Goal: Task Accomplishment & Management: Complete application form

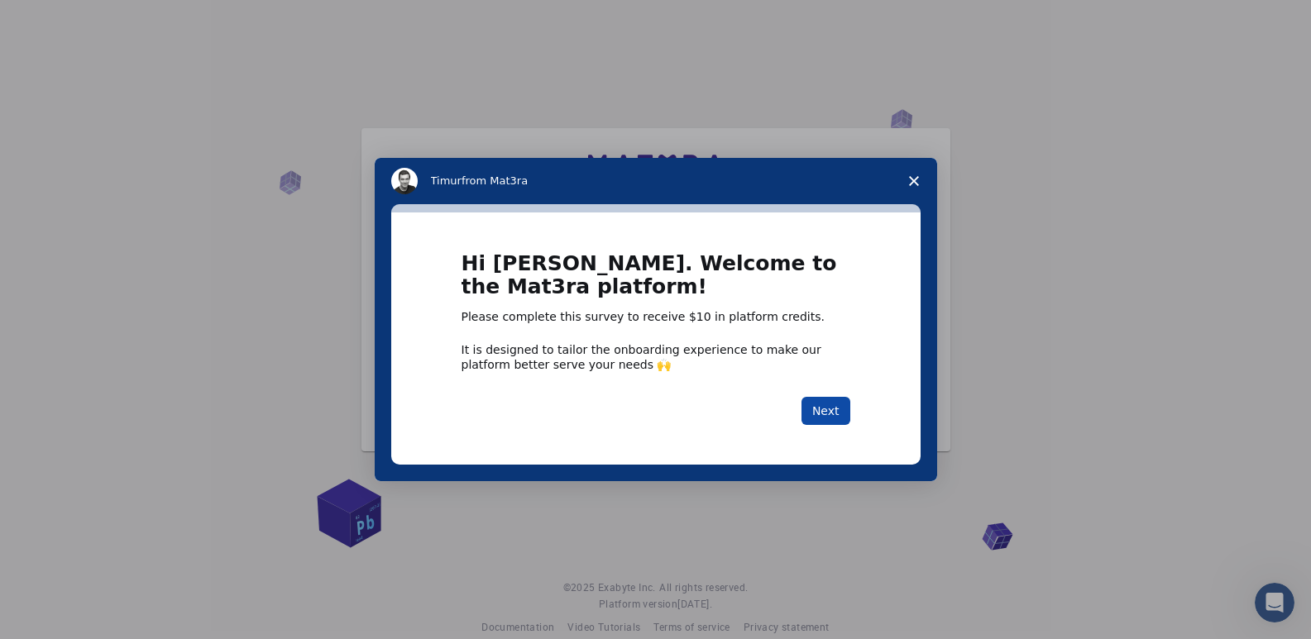
click at [814, 410] on button "Next" at bounding box center [825, 411] width 49 height 28
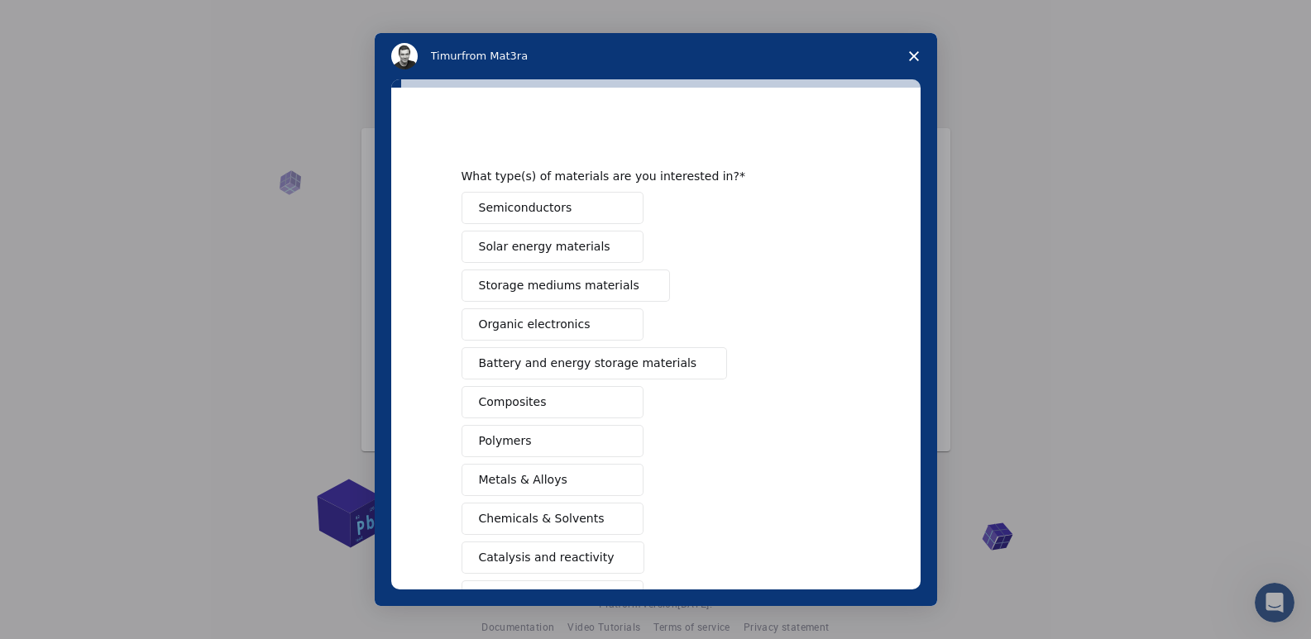
click at [546, 363] on span "Battery and energy storage materials" at bounding box center [588, 363] width 218 height 17
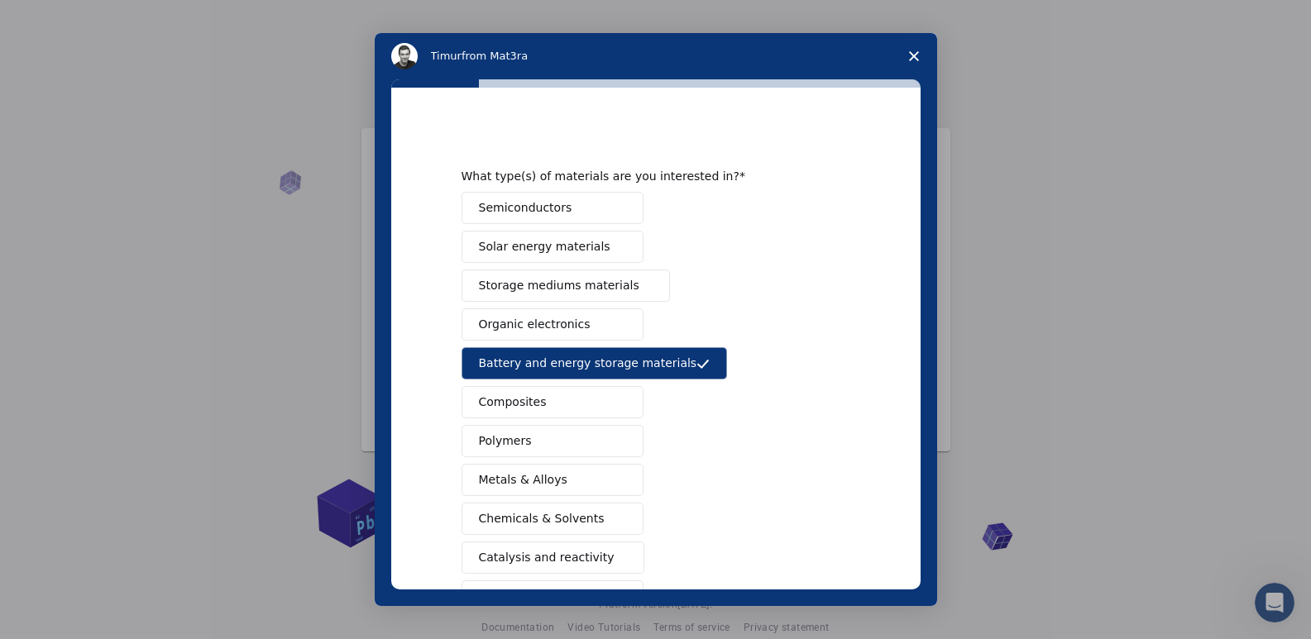
click at [561, 213] on button "Semiconductors" at bounding box center [552, 208] width 182 height 32
click at [568, 246] on span "Solar energy materials" at bounding box center [544, 246] width 131 height 17
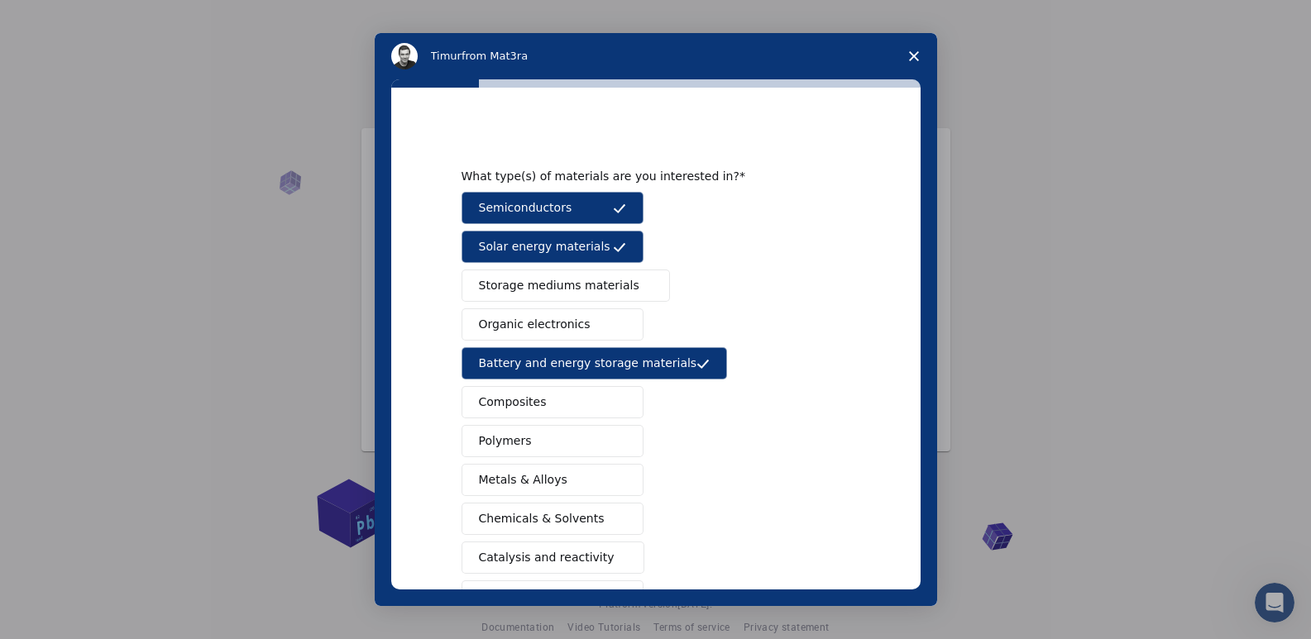
click at [564, 284] on span "Storage mediums materials" at bounding box center [559, 285] width 160 height 17
click at [552, 322] on span "Organic electronics" at bounding box center [535, 324] width 112 height 17
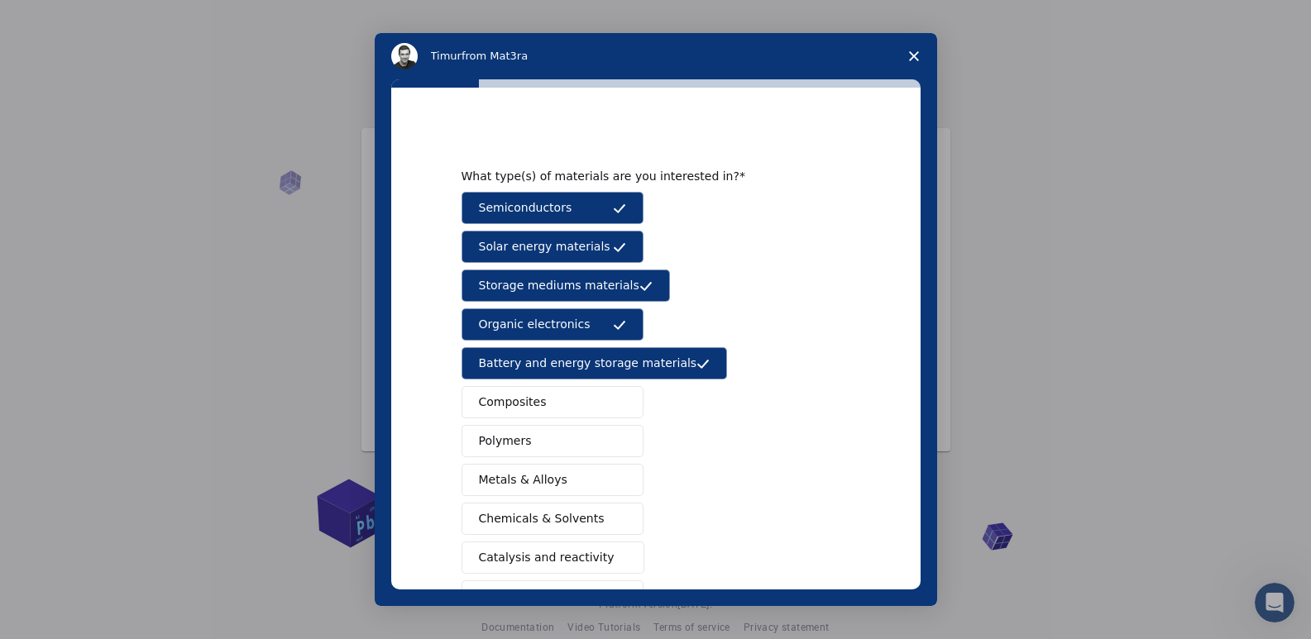
click at [529, 399] on span "Composites" at bounding box center [513, 402] width 68 height 17
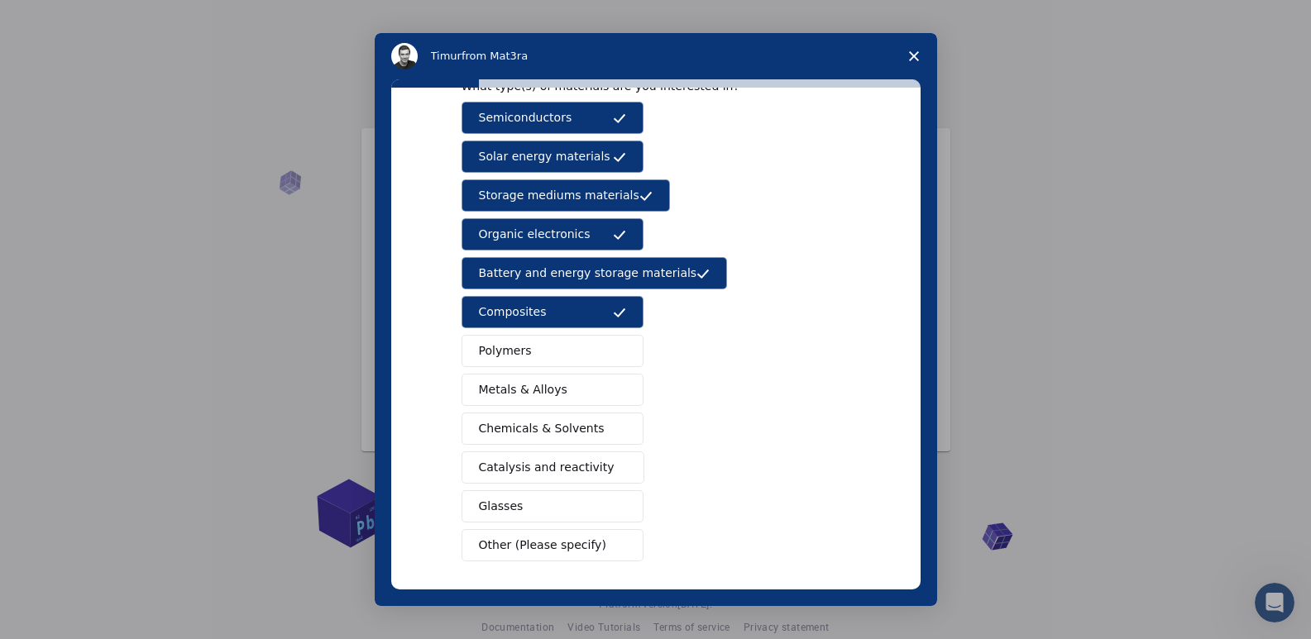
scroll to position [159, 0]
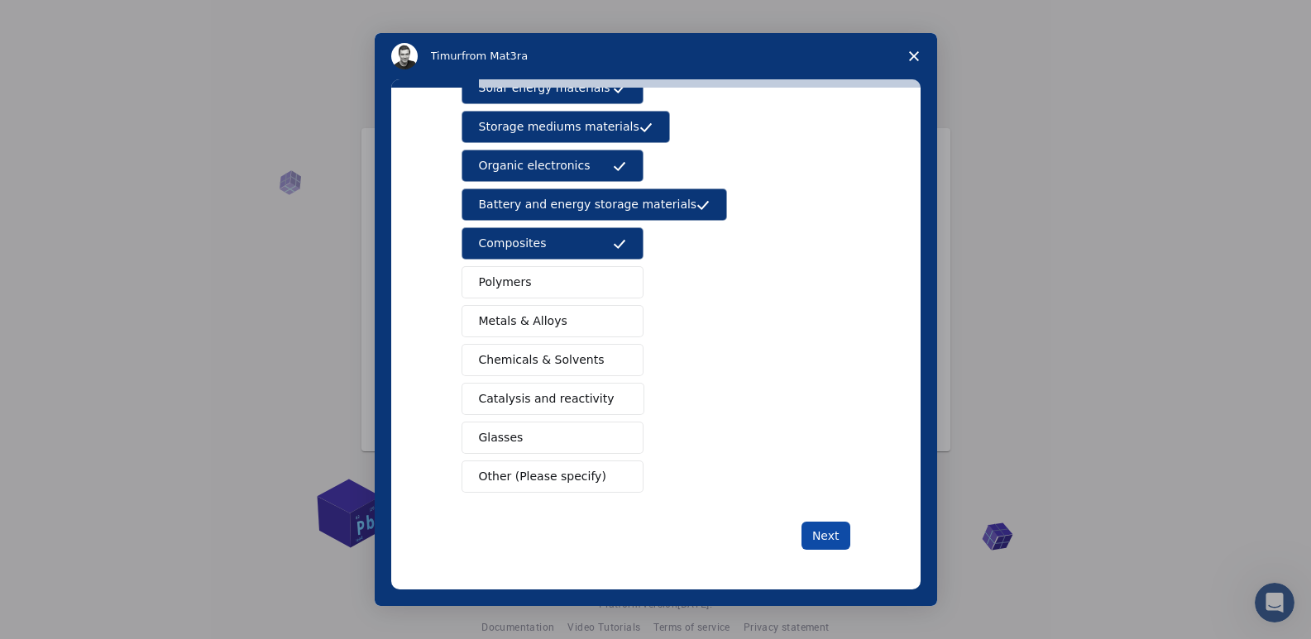
click at [820, 536] on button "Next" at bounding box center [825, 536] width 49 height 28
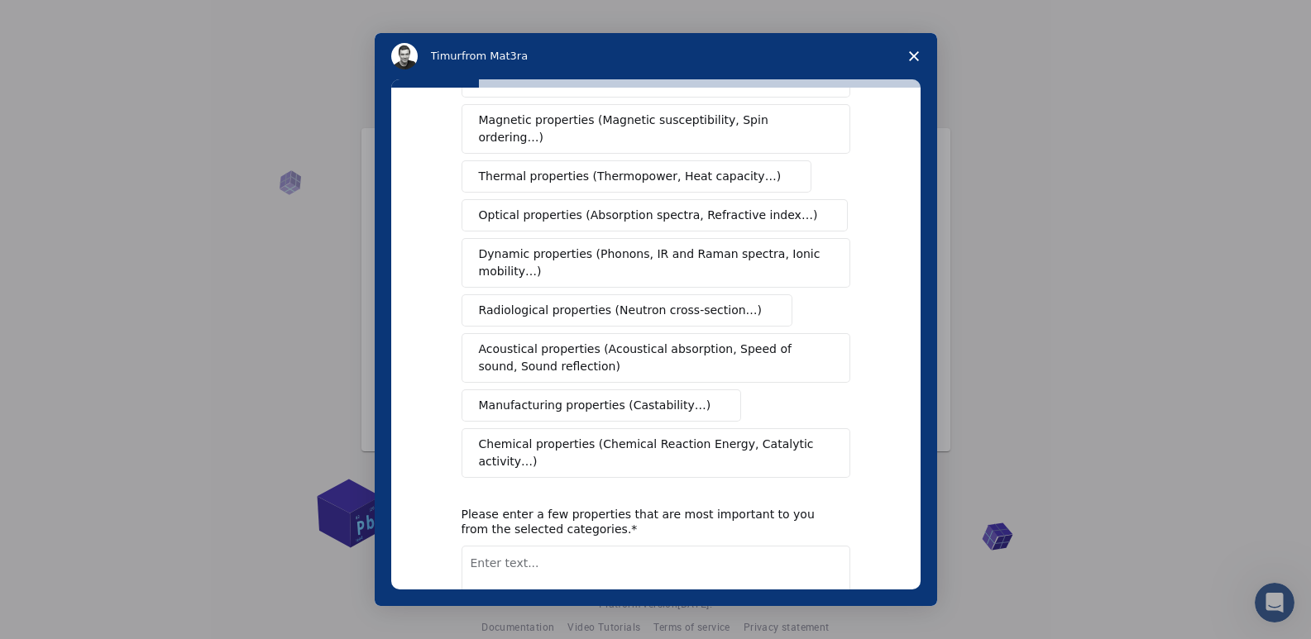
scroll to position [0, 0]
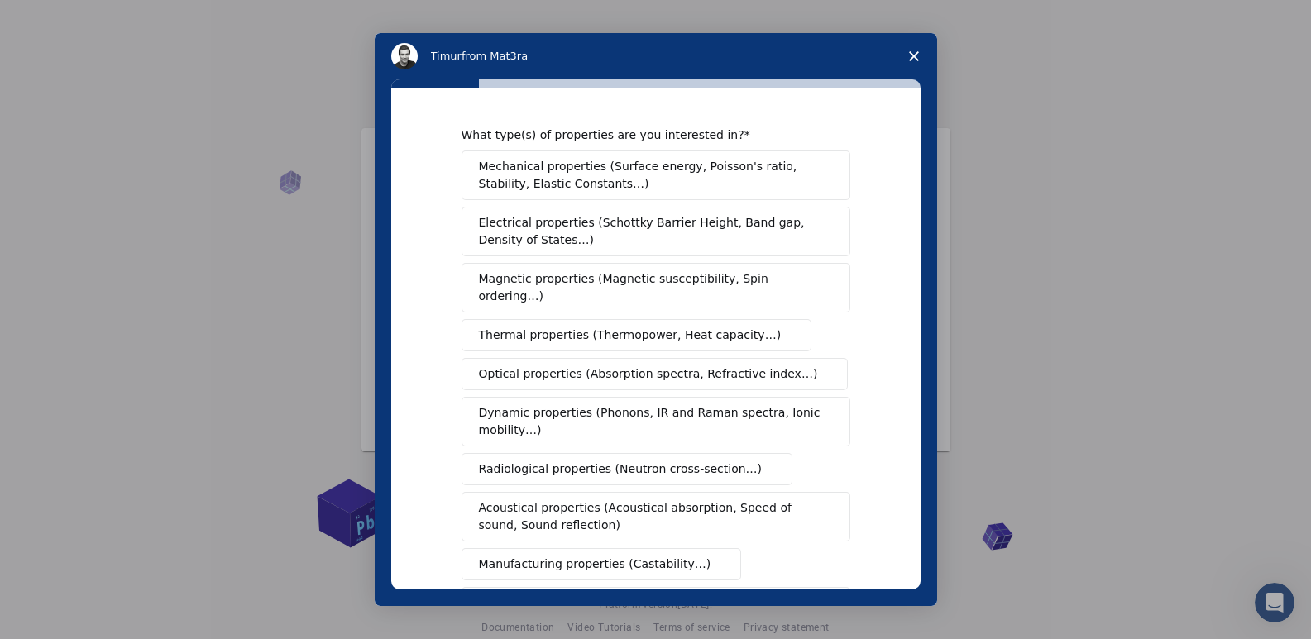
click at [720, 221] on span "Electrical properties (Schottky Barrier Height, Band gap, Density of States…)" at bounding box center [651, 231] width 344 height 35
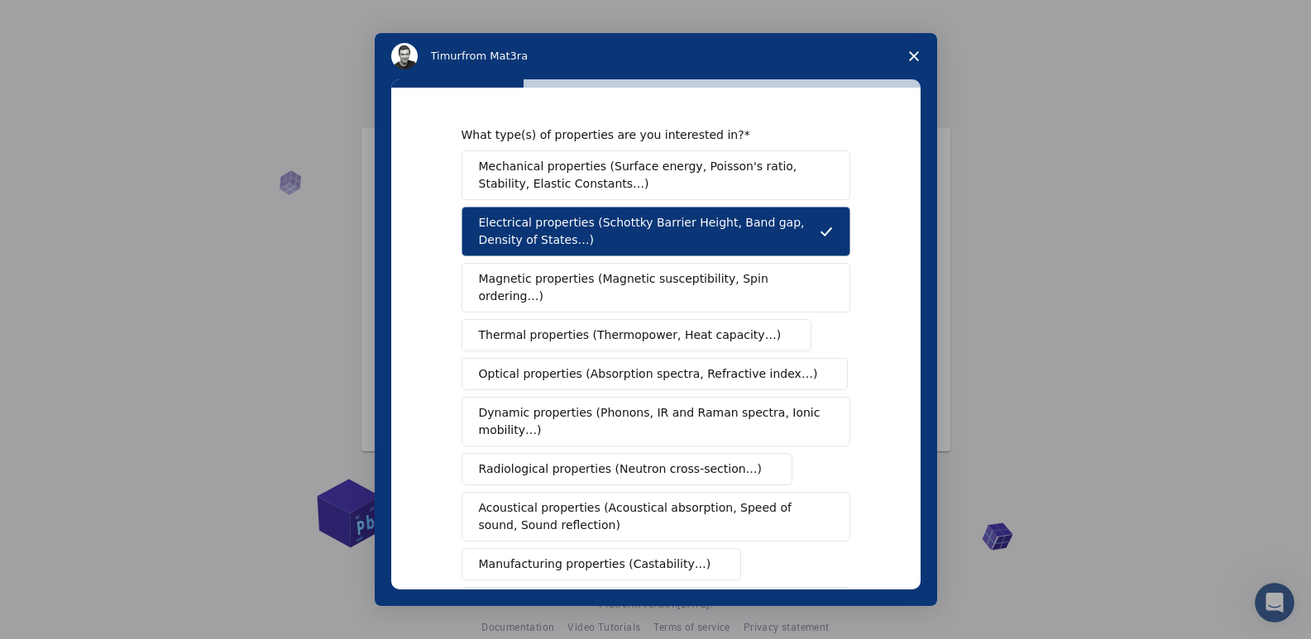
click at [640, 278] on span "Magnetic properties (Magnetic susceptibility, Spin ordering…)" at bounding box center [649, 287] width 341 height 35
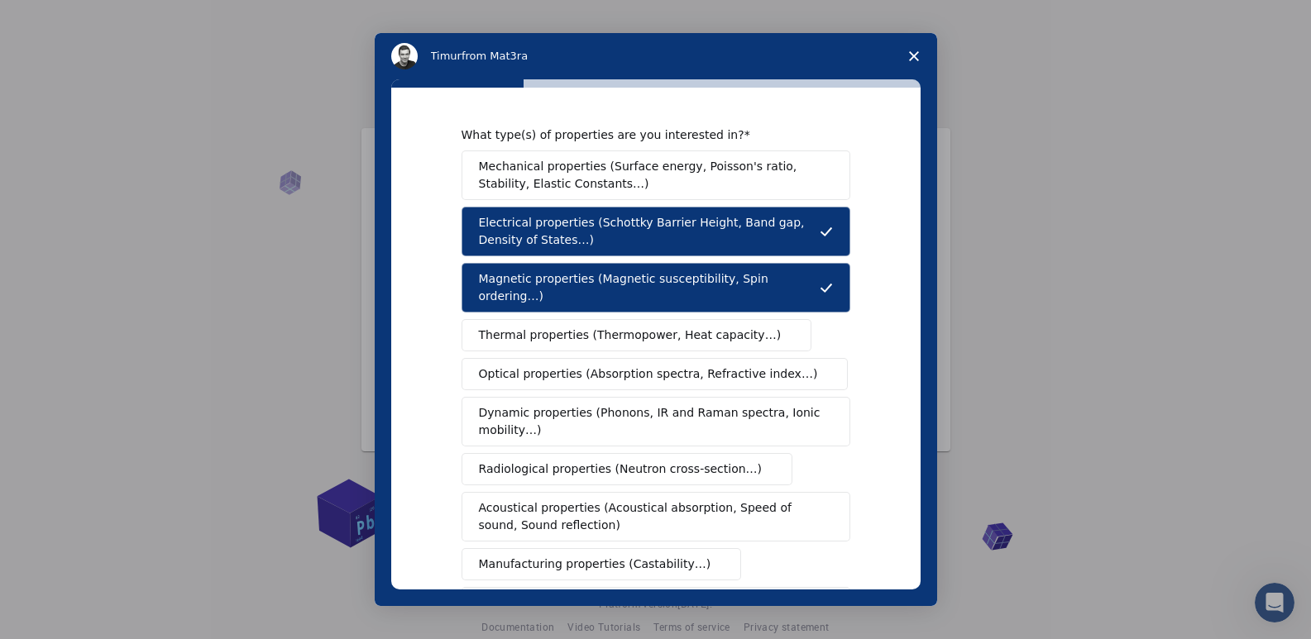
click at [617, 365] on span "Optical properties (Absorption spectra, Refractive index…)" at bounding box center [648, 373] width 339 height 17
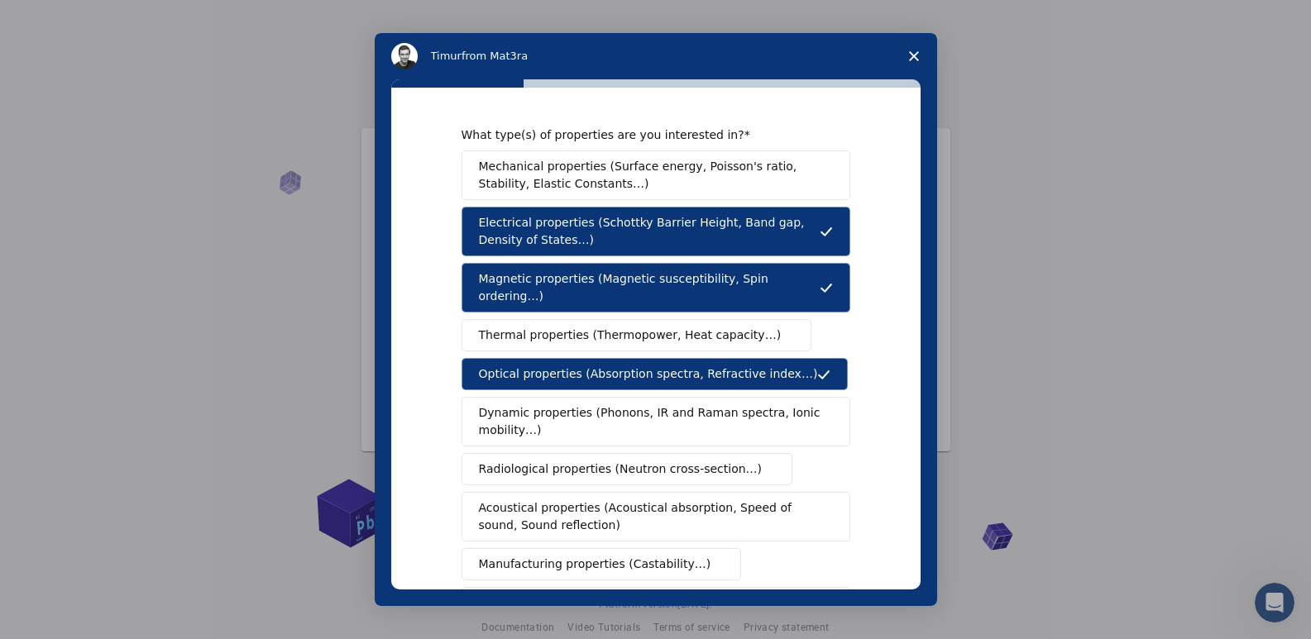
click at [607, 404] on span "Dynamic properties (Phonons, IR and Raman spectra, Ionic mobility…)" at bounding box center [650, 421] width 343 height 35
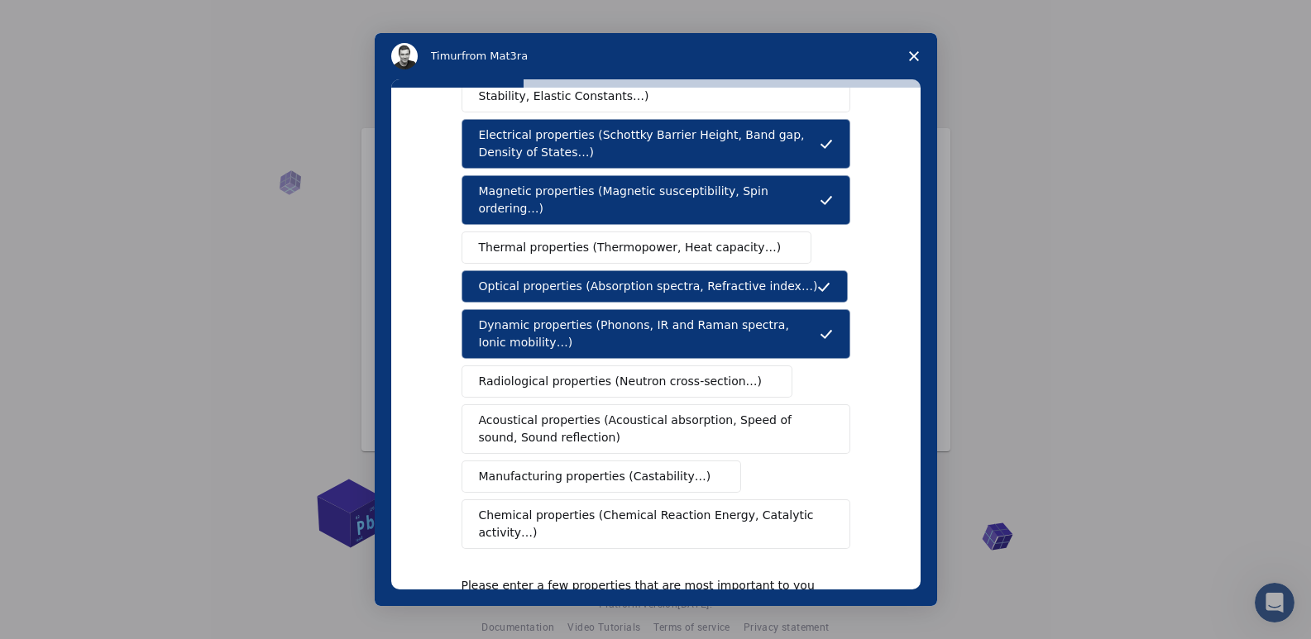
scroll to position [132, 0]
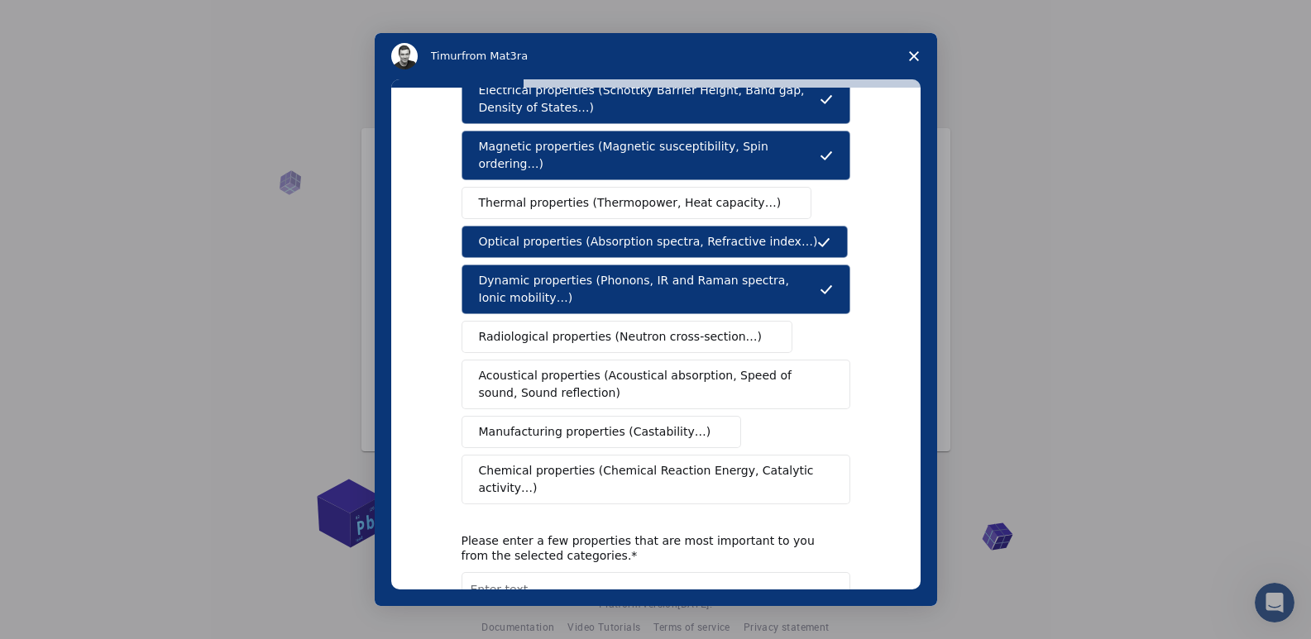
click at [550, 423] on span "Manufacturing properties (Castability…)" at bounding box center [595, 431] width 232 height 17
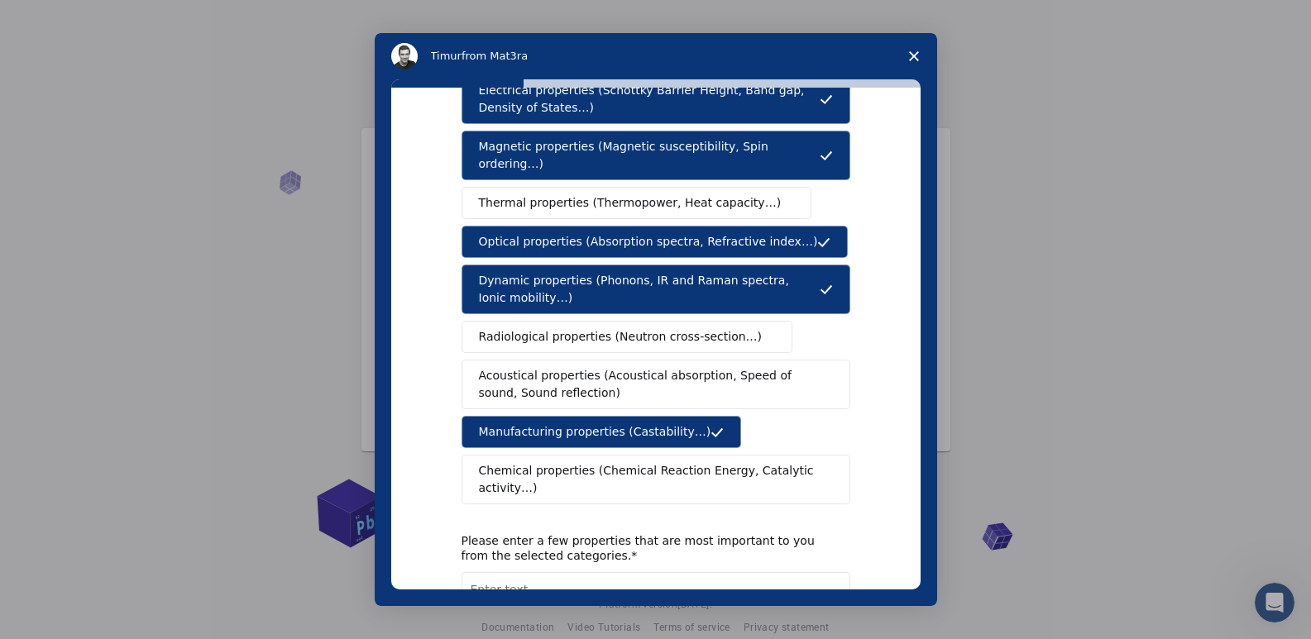
scroll to position [245, 0]
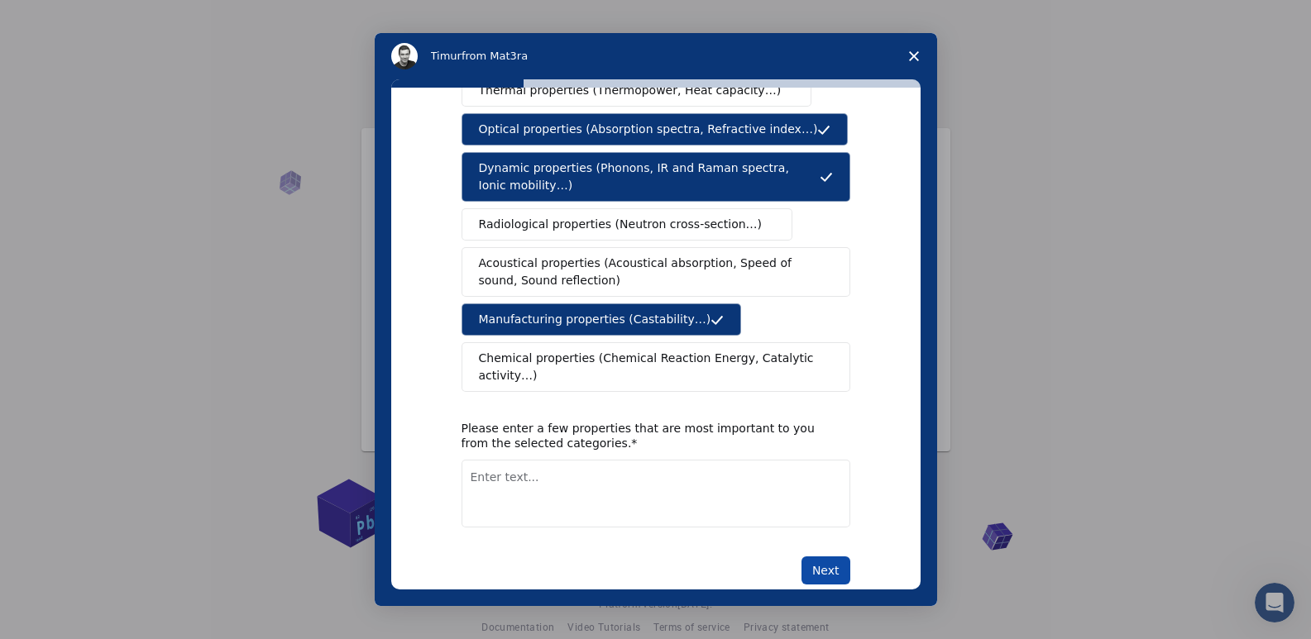
click at [819, 556] on button "Next" at bounding box center [825, 570] width 49 height 28
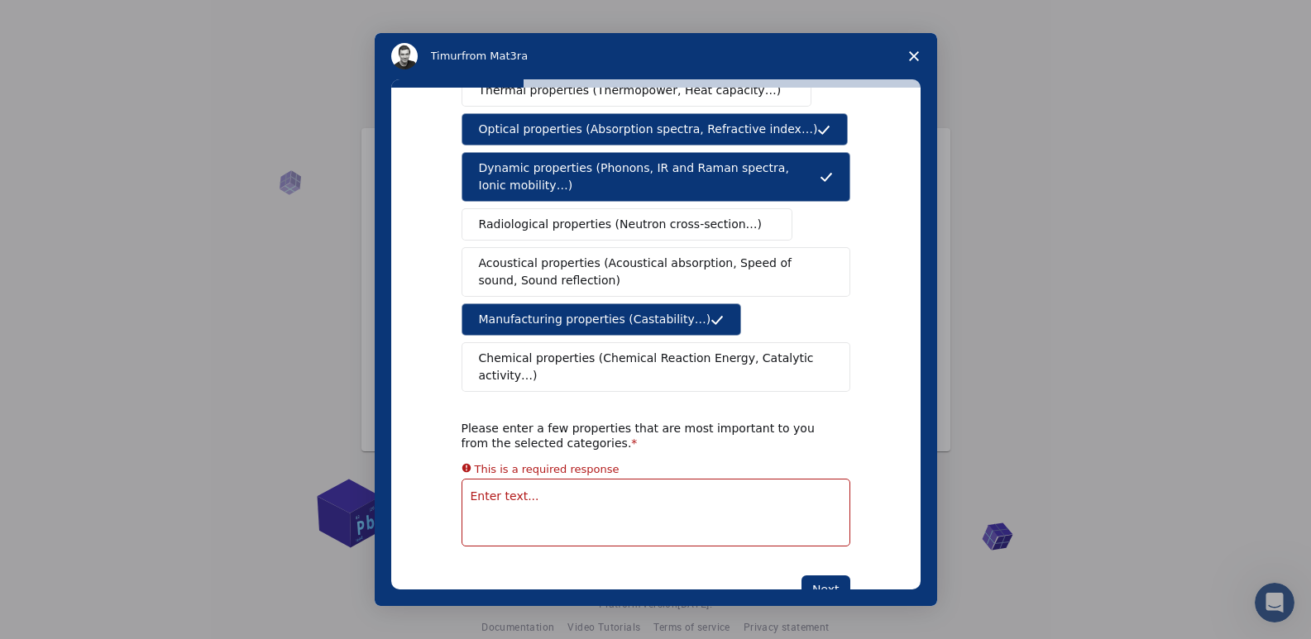
click at [814, 479] on textarea "Enter text..." at bounding box center [655, 513] width 389 height 68
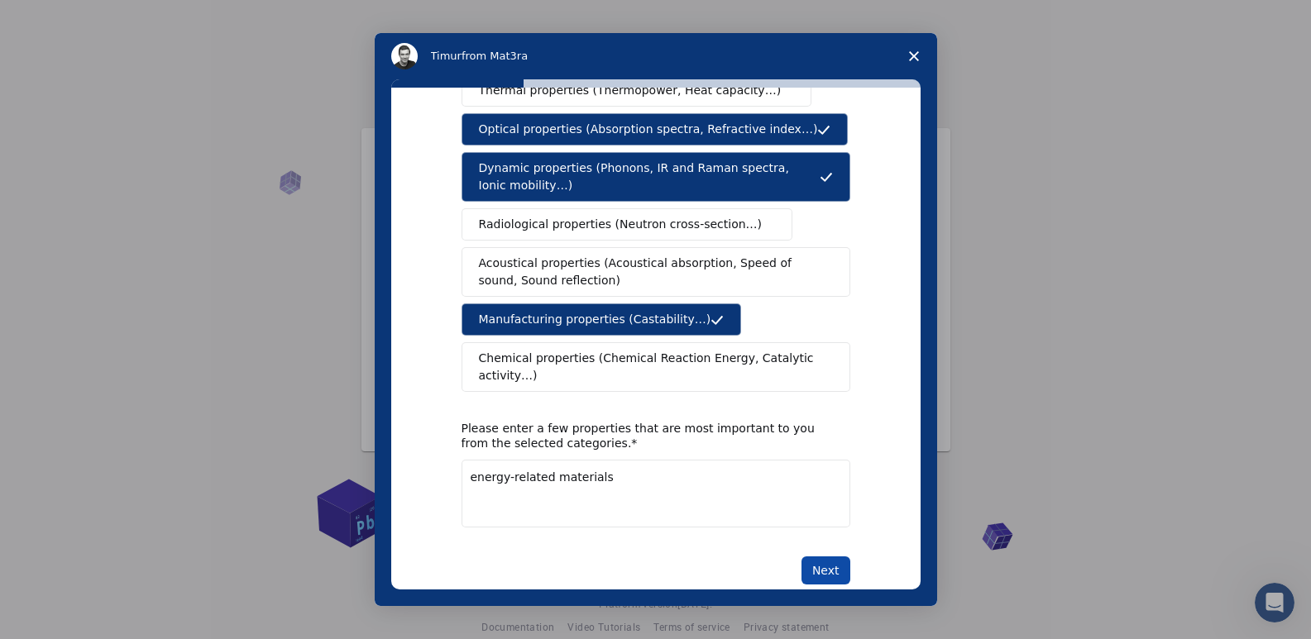
type textarea "energy-related materials"
click at [815, 556] on button "Next" at bounding box center [825, 570] width 49 height 28
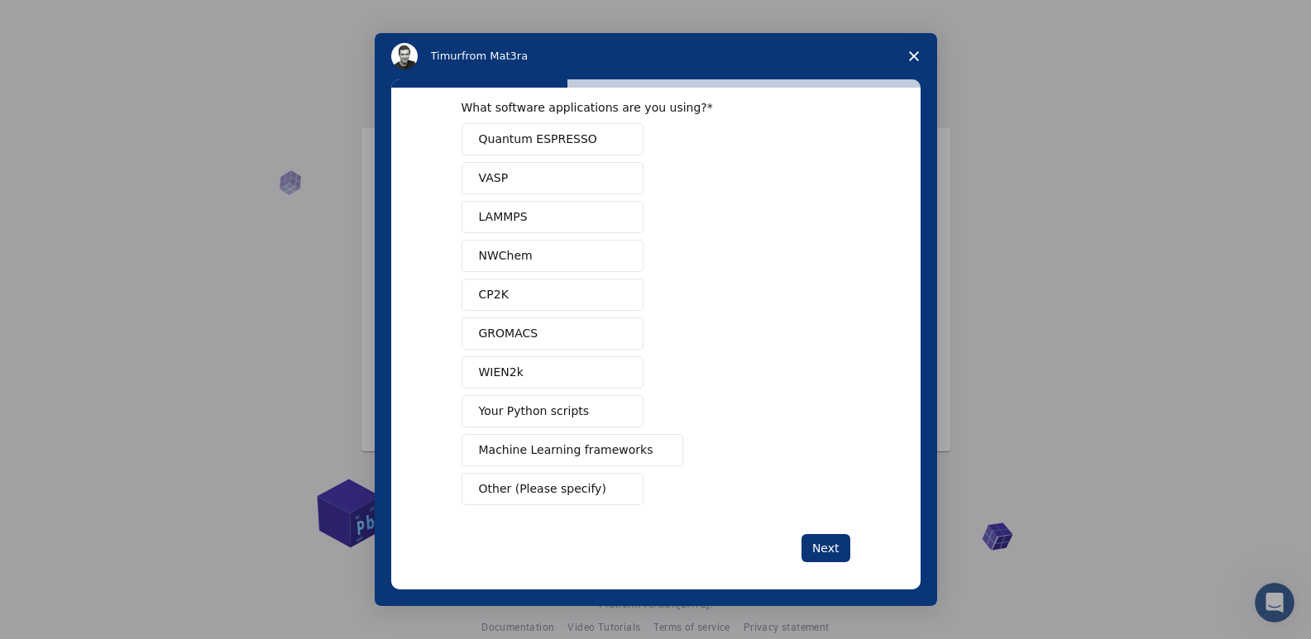
scroll to position [33, 0]
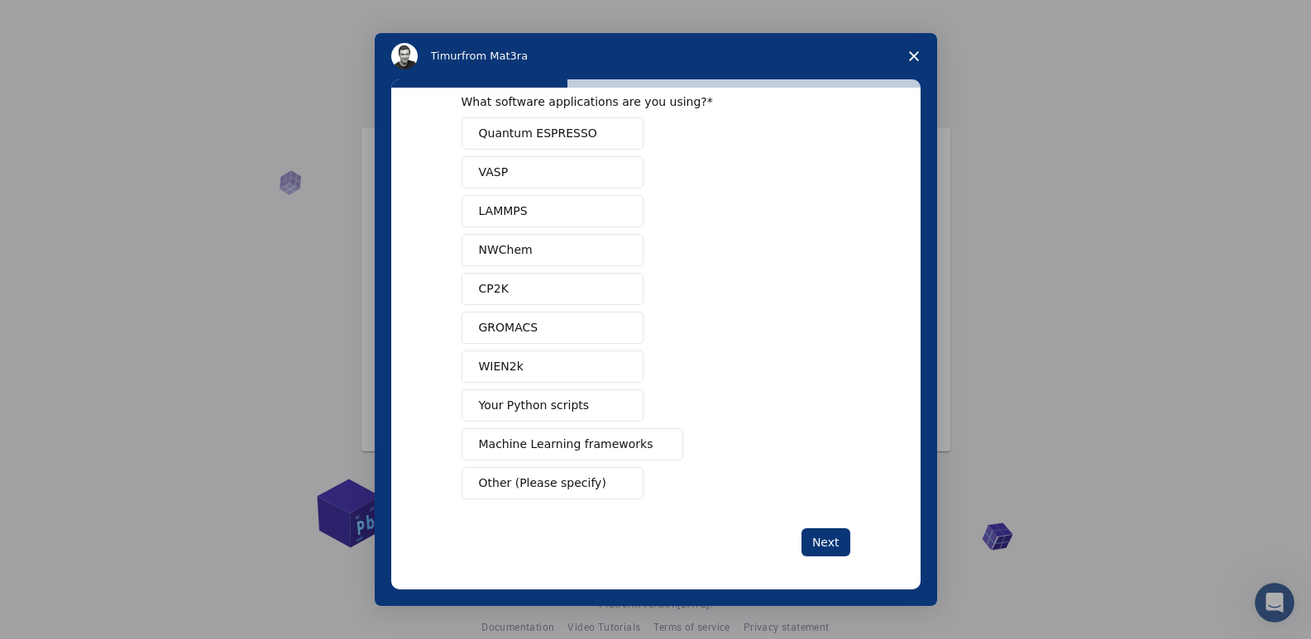
click at [507, 131] on span "Quantum ESPRESSO" at bounding box center [538, 133] width 118 height 17
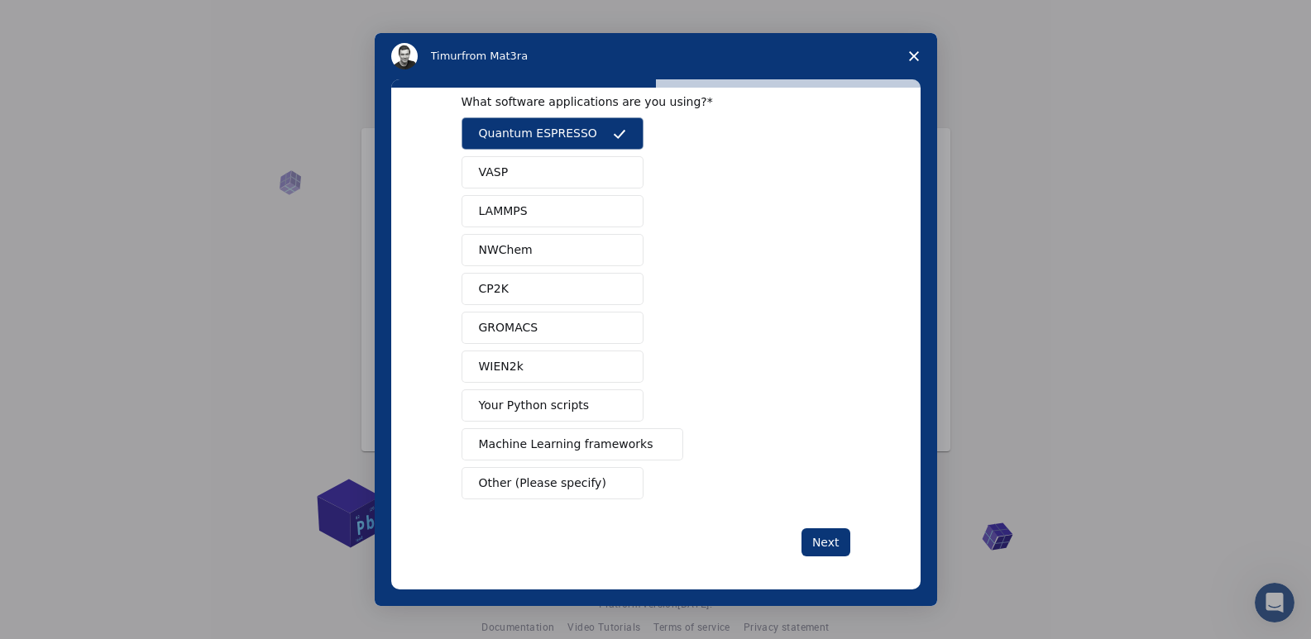
click at [524, 405] on span "Your Python scripts" at bounding box center [534, 405] width 111 height 17
click at [533, 441] on span "Machine Learning frameworks" at bounding box center [566, 444] width 174 height 17
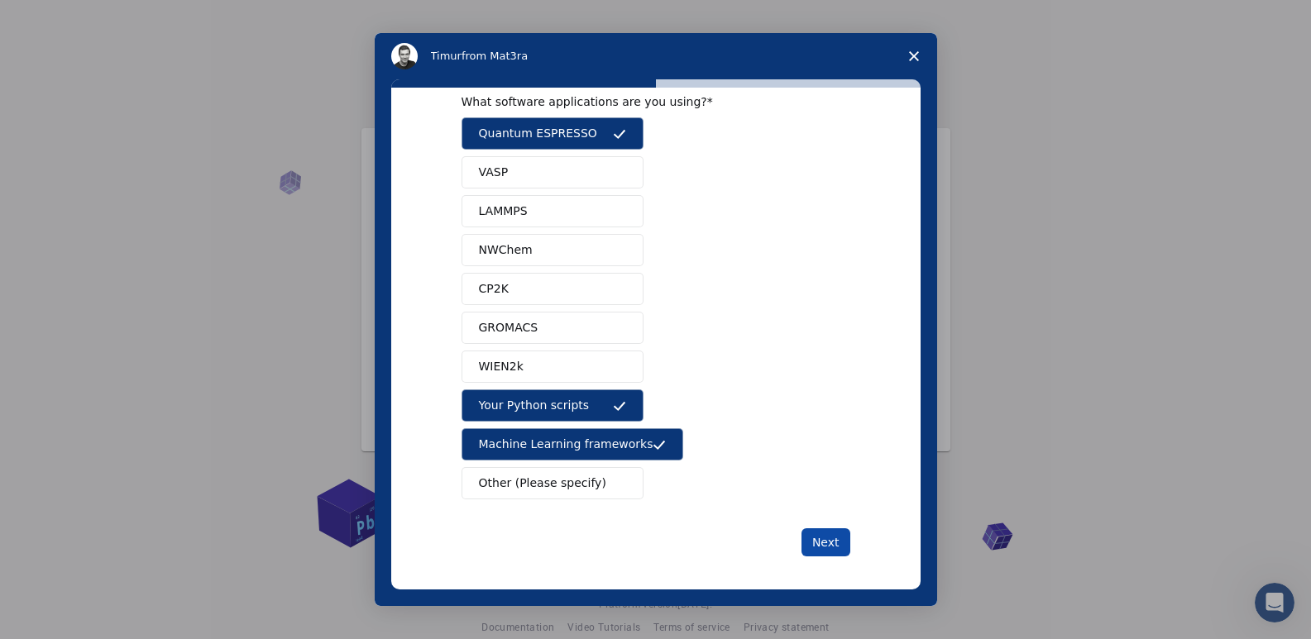
click at [820, 541] on button "Next" at bounding box center [825, 542] width 49 height 28
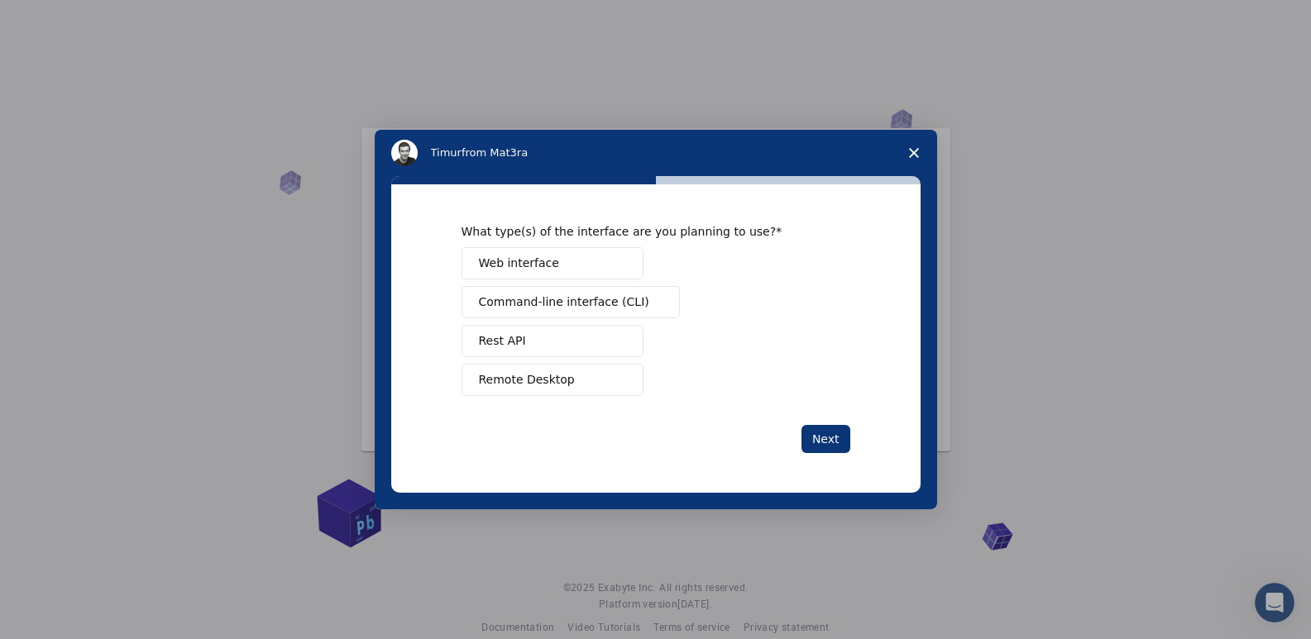
click at [571, 380] on button "Remote Desktop" at bounding box center [552, 380] width 182 height 32
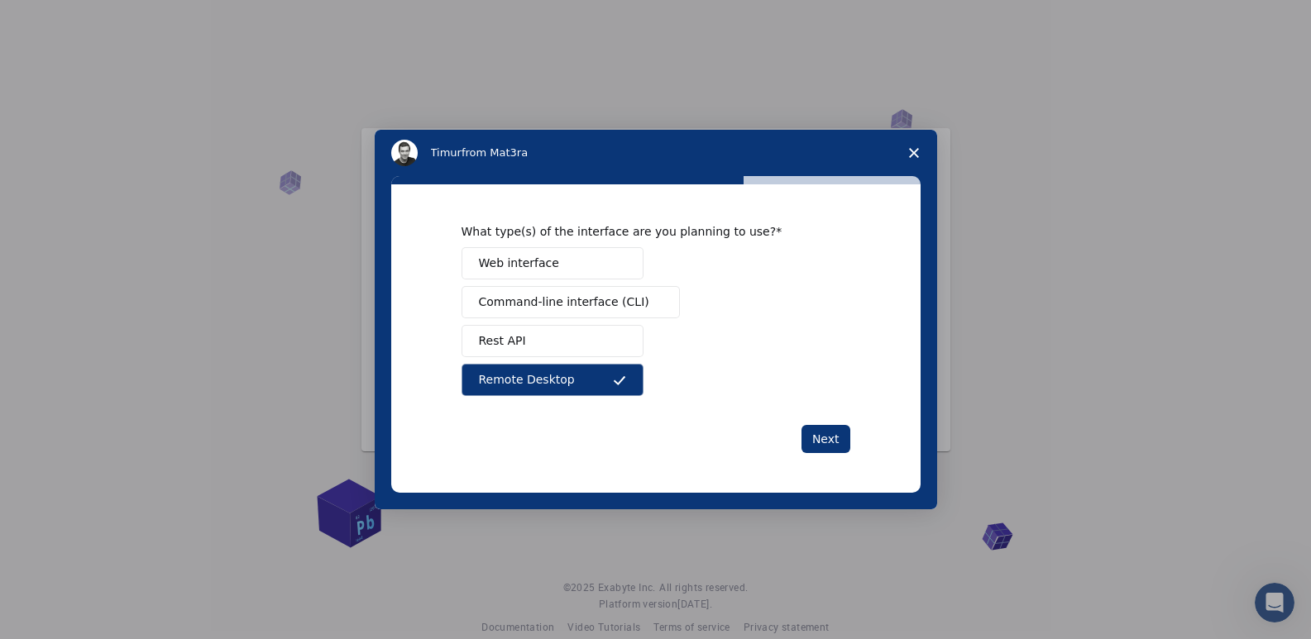
click at [583, 265] on button "Web interface" at bounding box center [552, 263] width 182 height 32
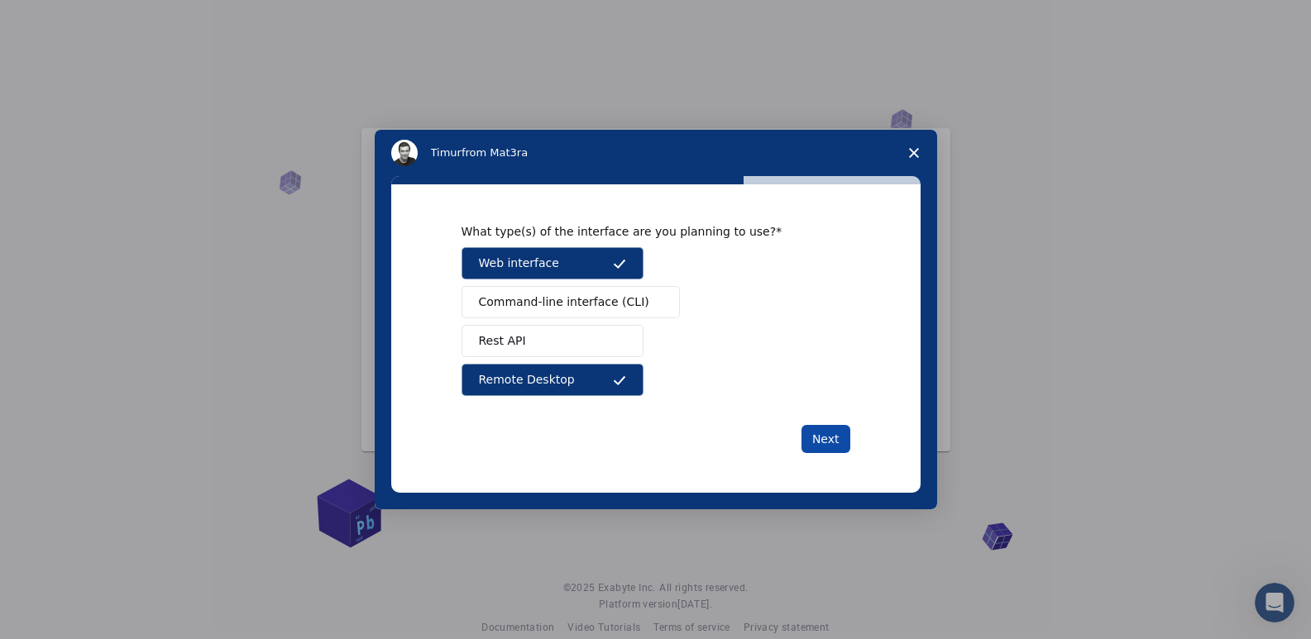
click at [825, 446] on button "Next" at bounding box center [825, 439] width 49 height 28
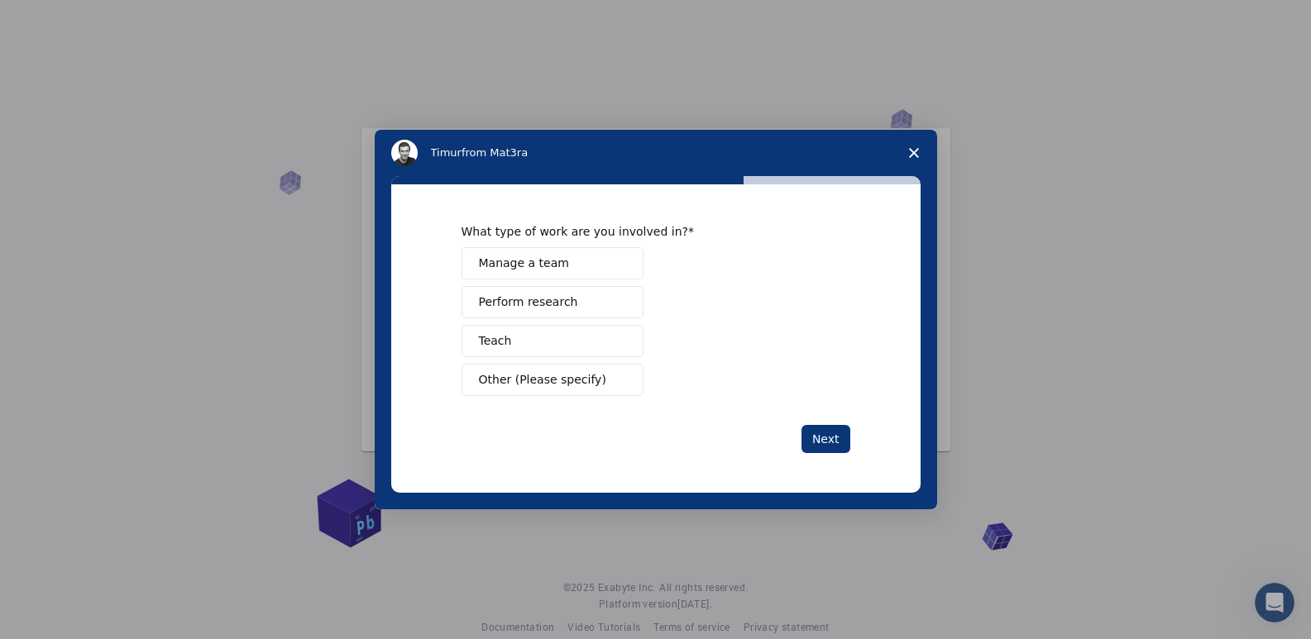
click at [554, 304] on span "Perform research" at bounding box center [528, 302] width 99 height 17
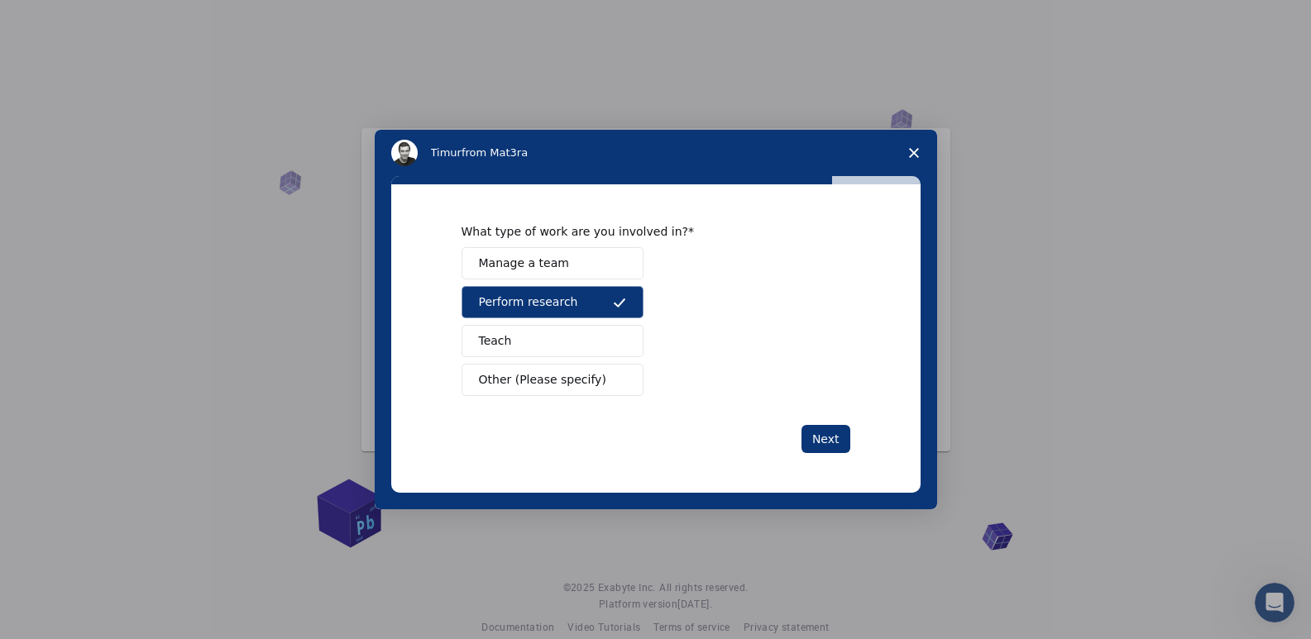
click at [538, 347] on button "Teach" at bounding box center [552, 341] width 182 height 32
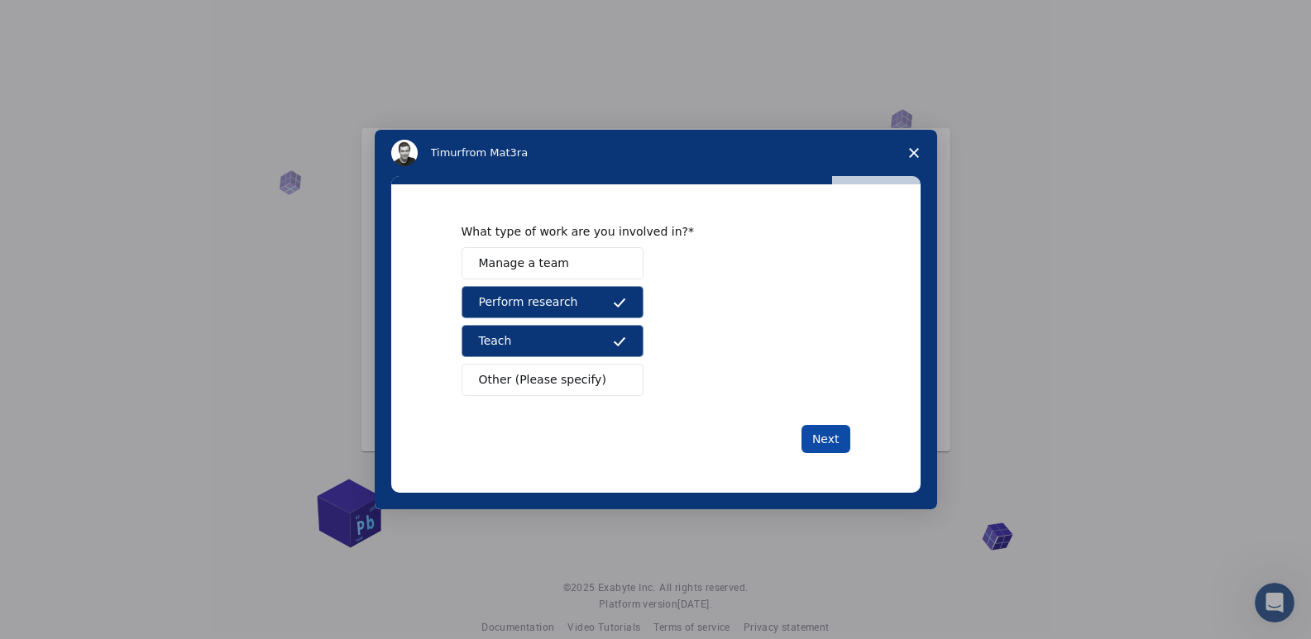
click at [825, 444] on button "Next" at bounding box center [825, 439] width 49 height 28
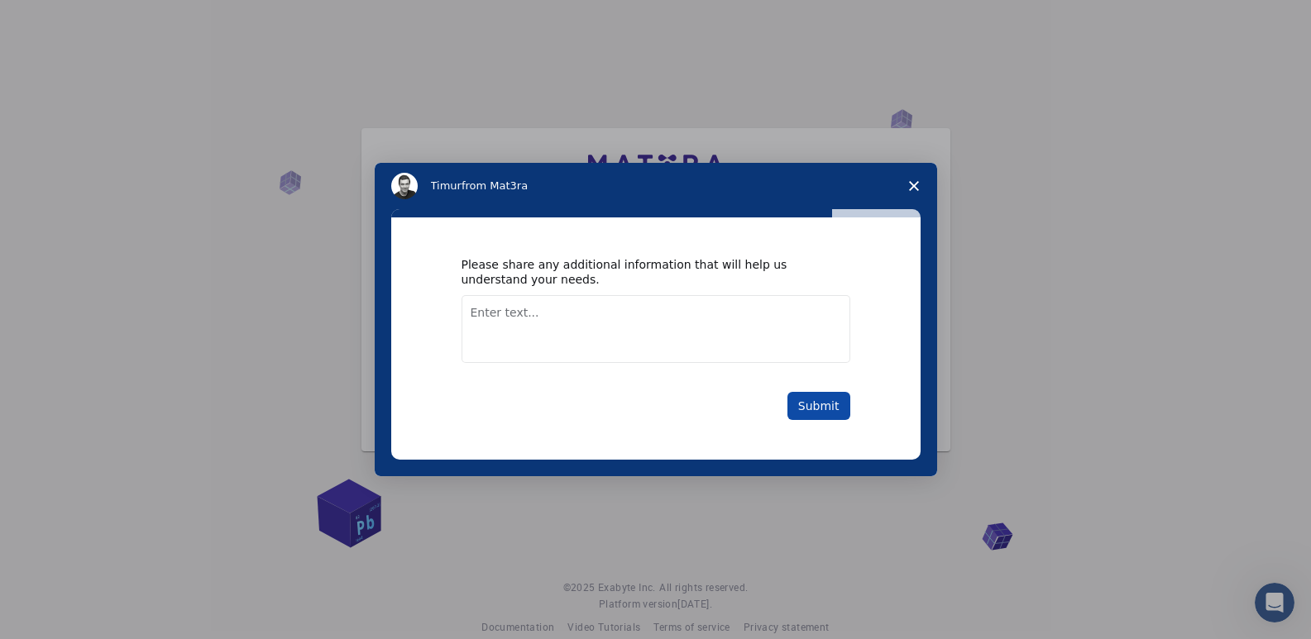
click at [823, 402] on button "Submit" at bounding box center [818, 406] width 63 height 28
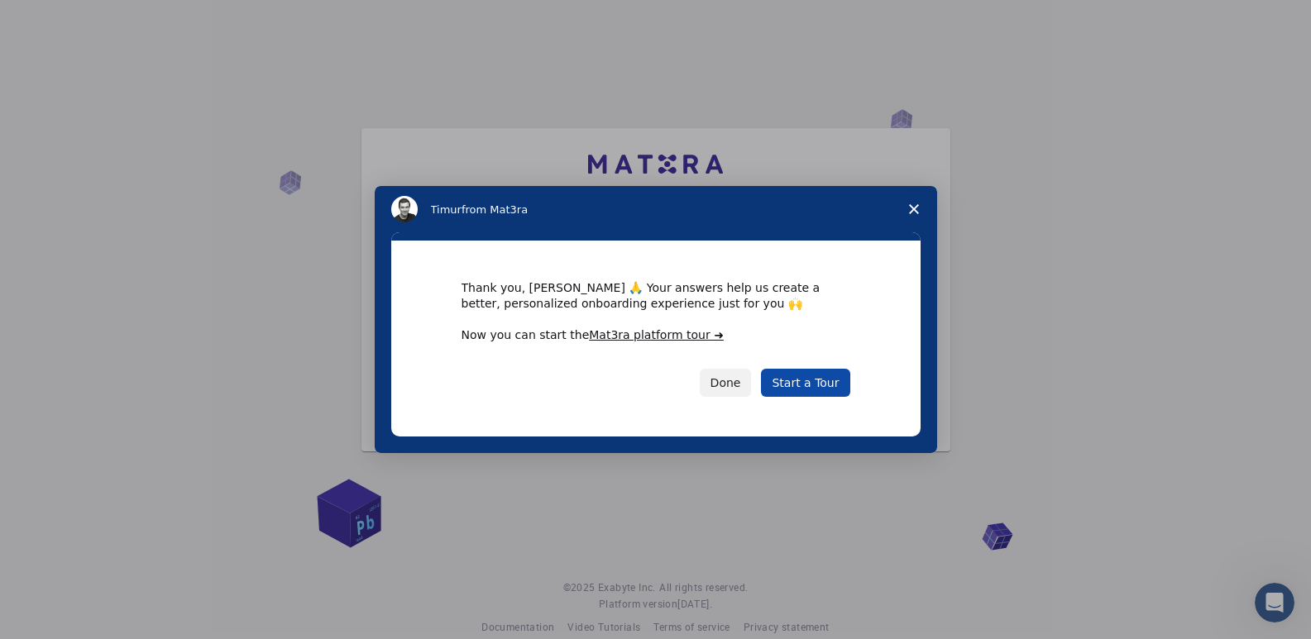
click at [813, 384] on link "Start a Tour" at bounding box center [805, 383] width 88 height 28
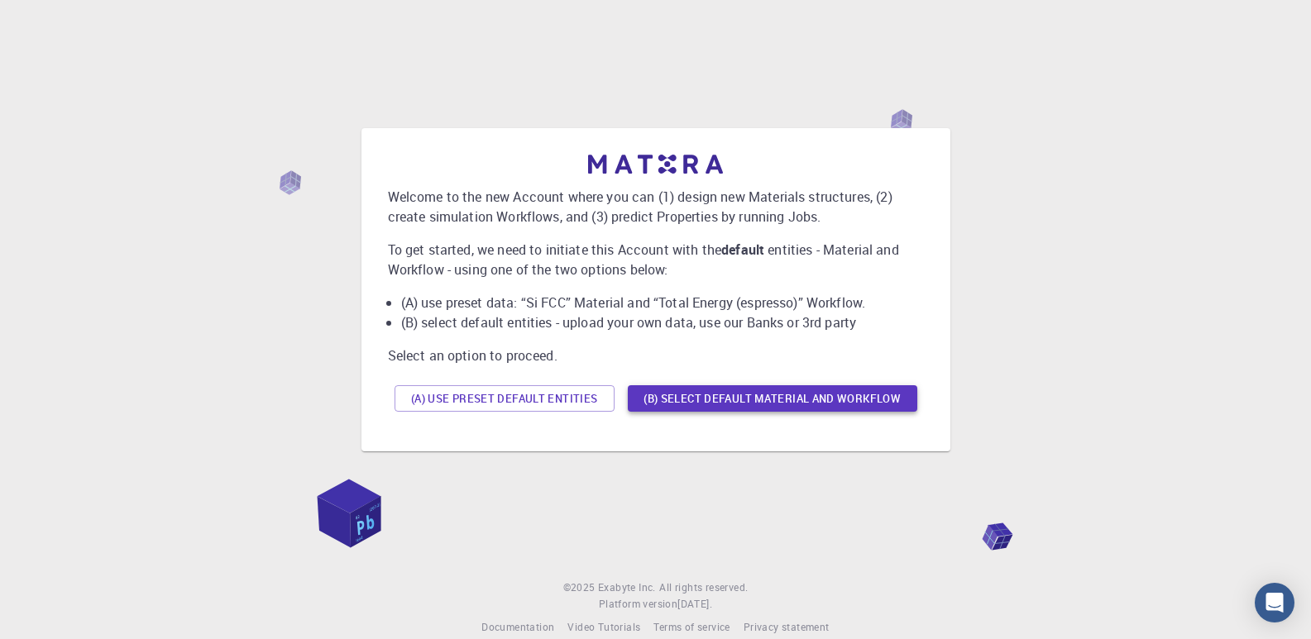
click at [790, 396] on button "(B) Select default material and workflow" at bounding box center [772, 398] width 289 height 26
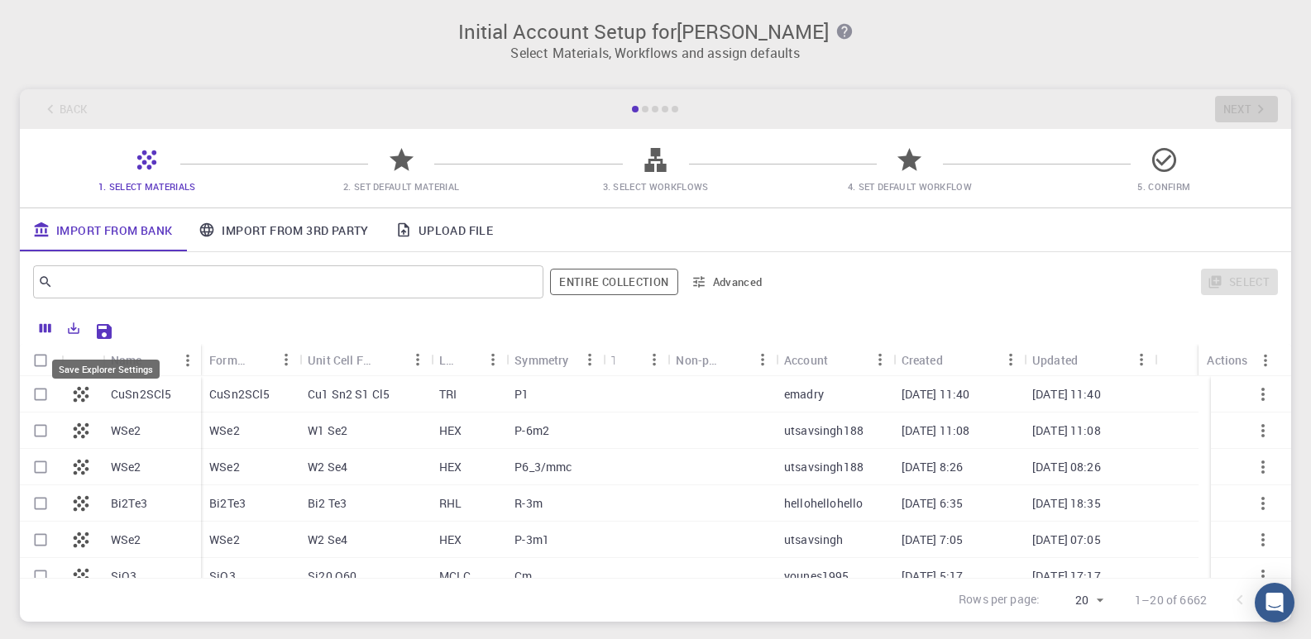
click at [101, 333] on icon "Save Explorer Settings" at bounding box center [104, 331] width 15 height 15
